Goal: Task Accomplishment & Management: Manage account settings

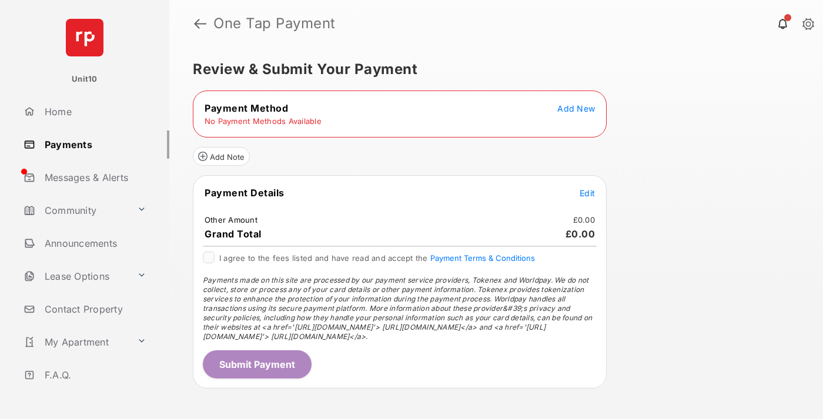
click at [576, 108] on span "Add New" at bounding box center [576, 108] width 38 height 10
